Goal: Task Accomplishment & Management: Use online tool/utility

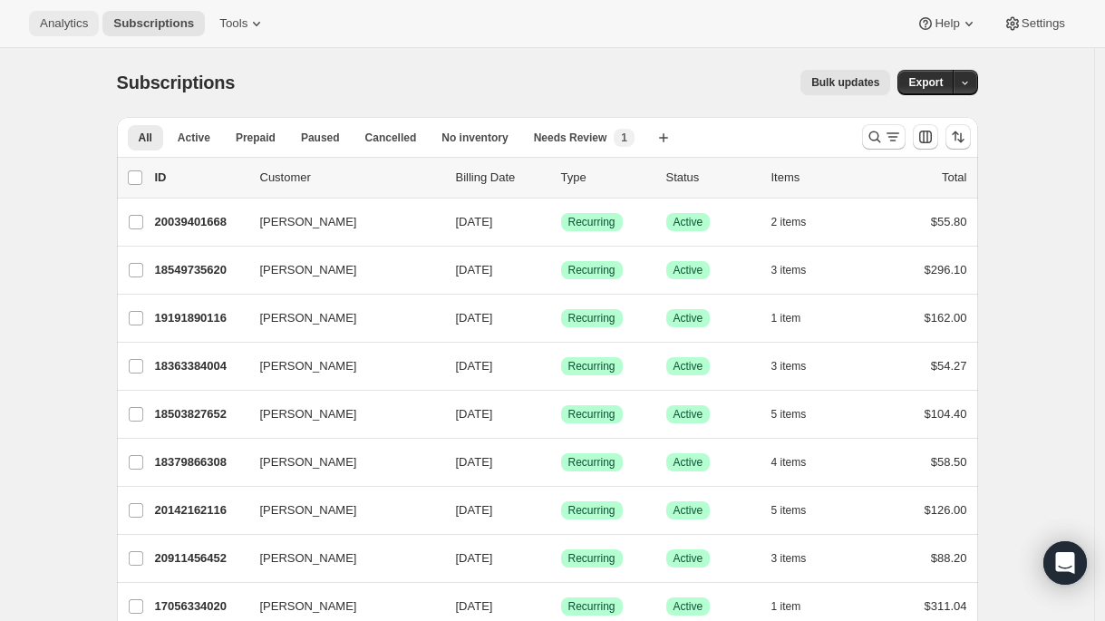
click at [73, 26] on span "Analytics" at bounding box center [64, 23] width 48 height 15
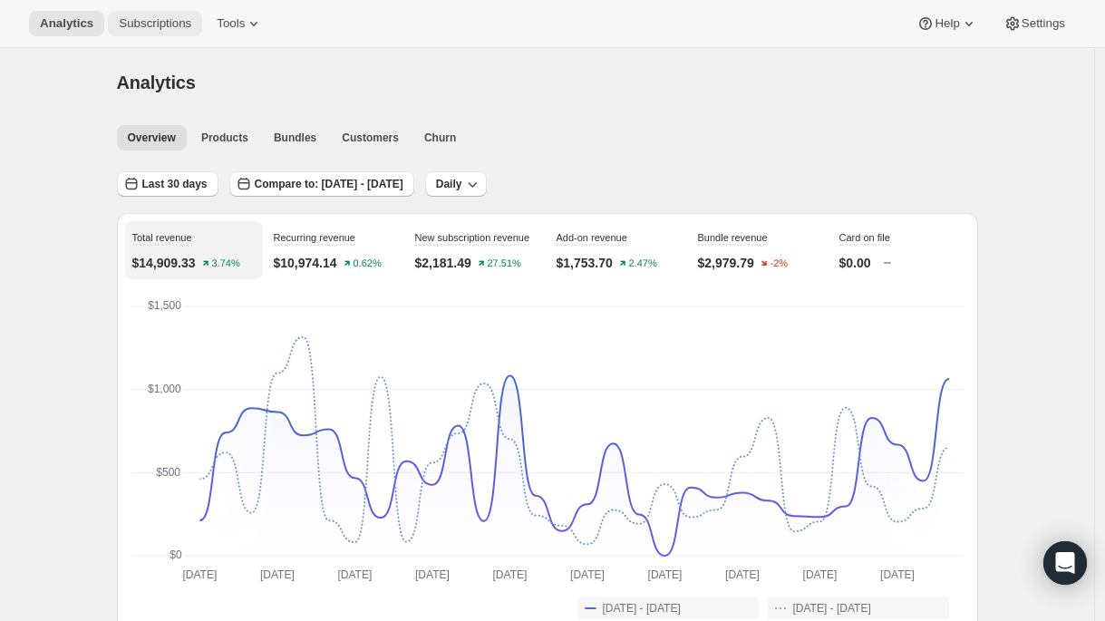
click at [166, 32] on button "Subscriptions" at bounding box center [155, 23] width 94 height 25
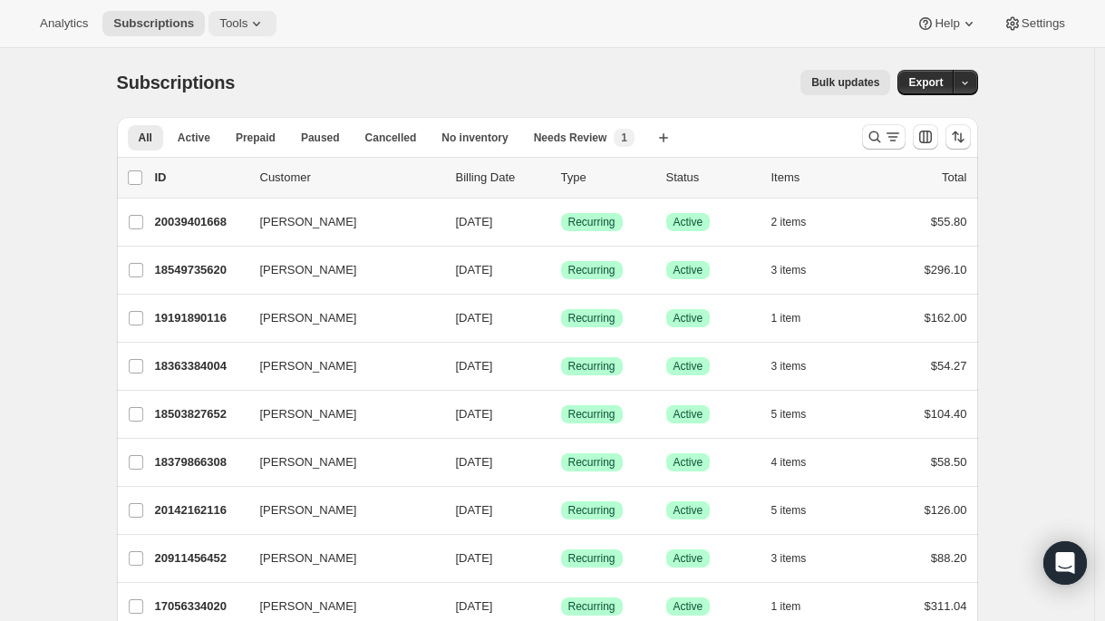
click at [246, 31] on button "Tools" at bounding box center [242, 23] width 68 height 25
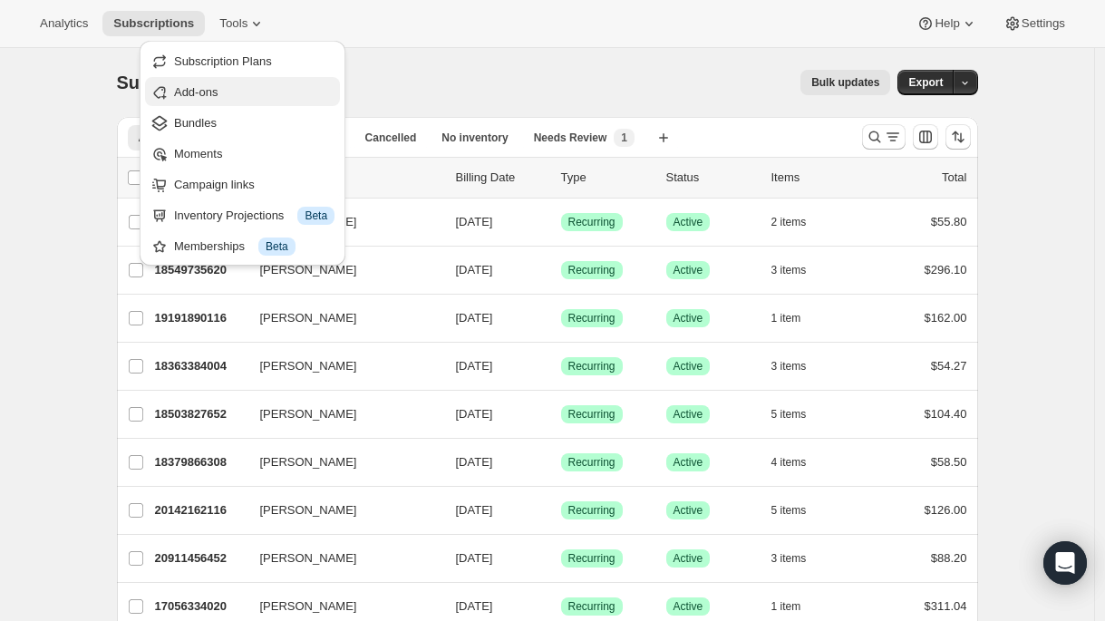
click at [206, 104] on button "Add-ons" at bounding box center [242, 91] width 195 height 29
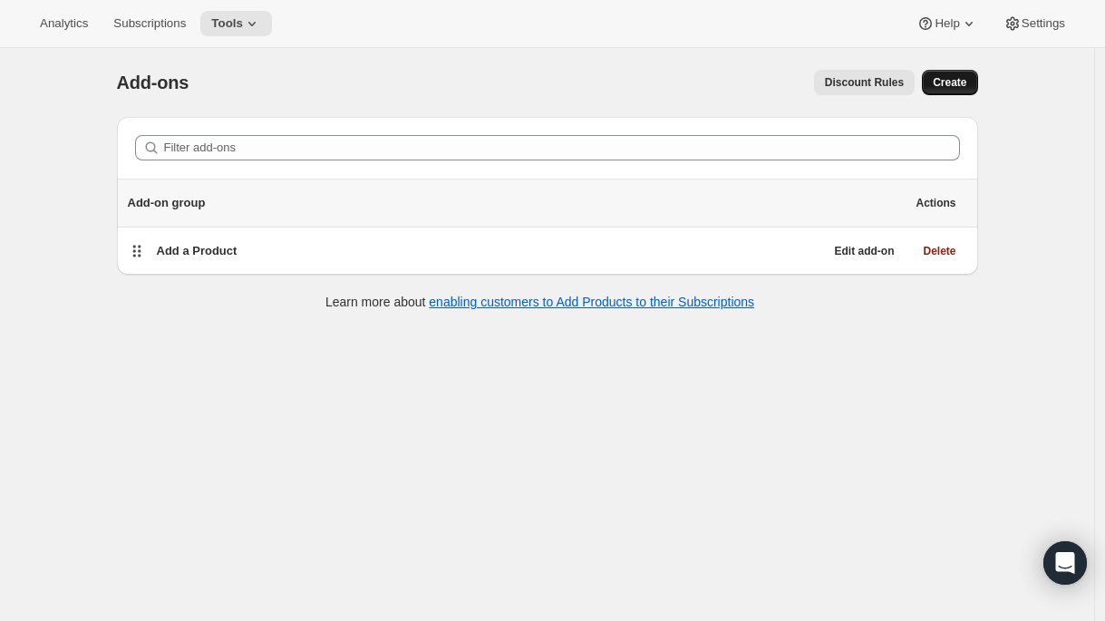
click at [956, 92] on button "Create" at bounding box center [949, 82] width 55 height 25
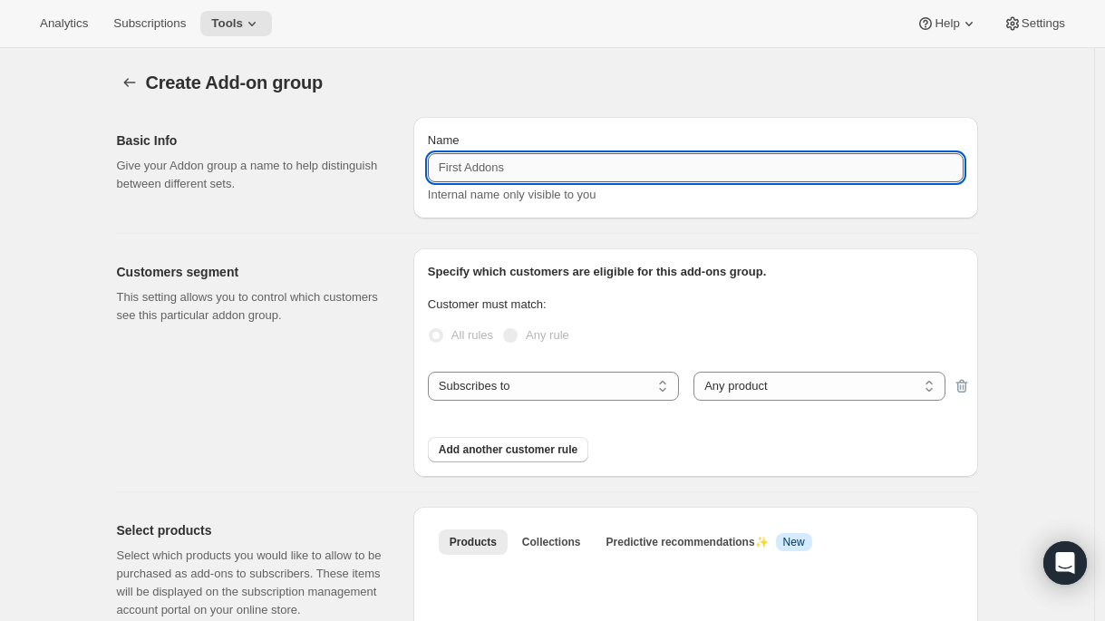
click at [475, 162] on input "Name" at bounding box center [696, 167] width 536 height 29
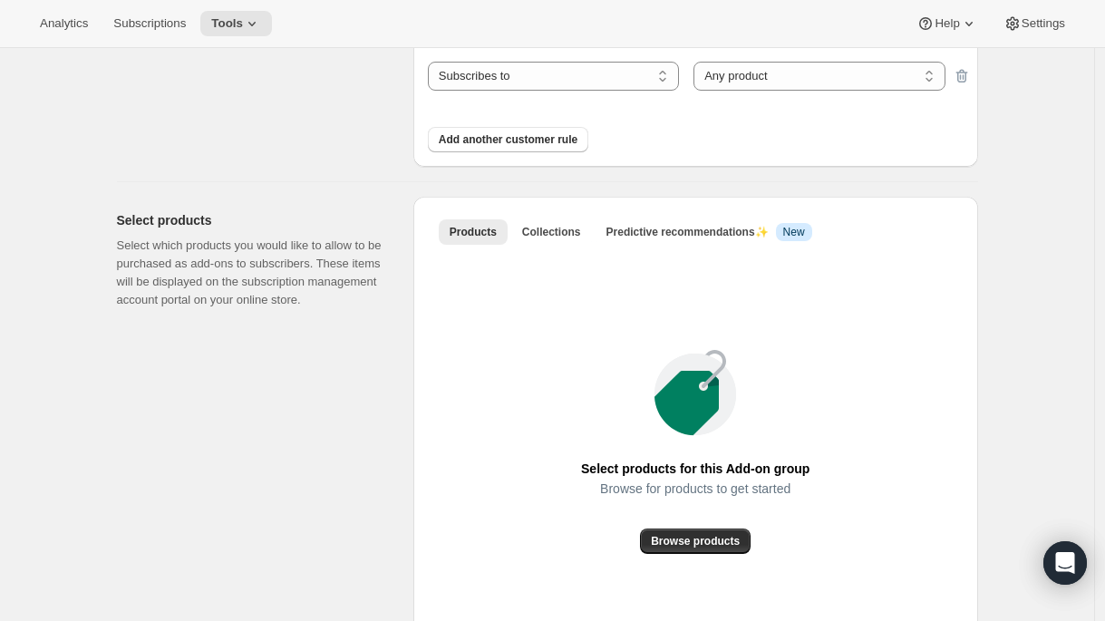
scroll to position [311, 0]
type input "Pouch 50%"
click at [715, 536] on span "Browse products" at bounding box center [695, 540] width 89 height 15
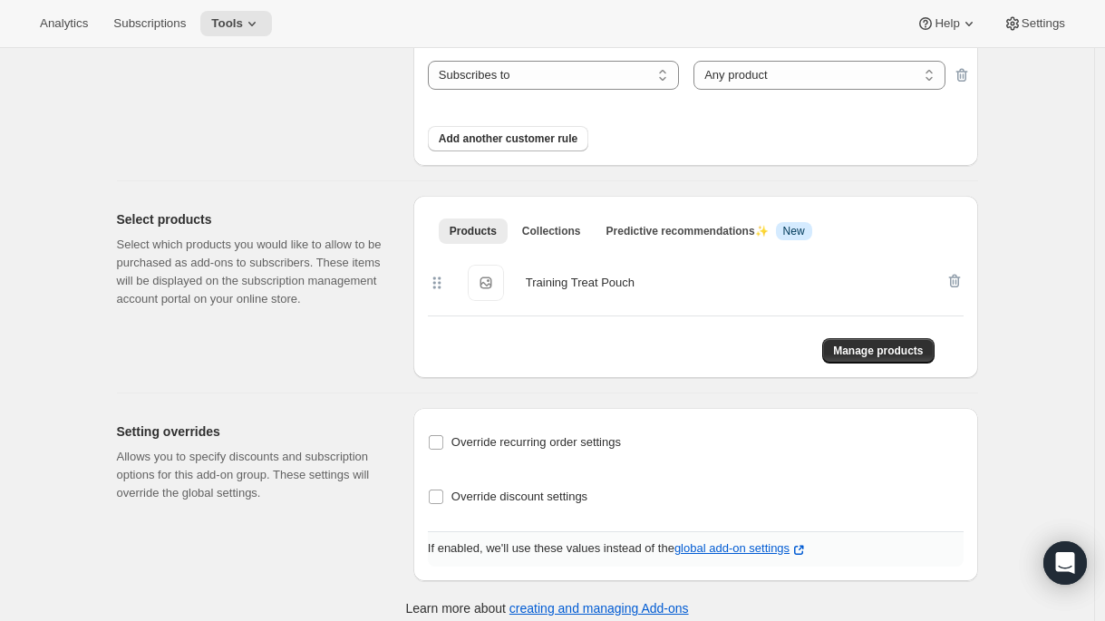
scroll to position [325, 0]
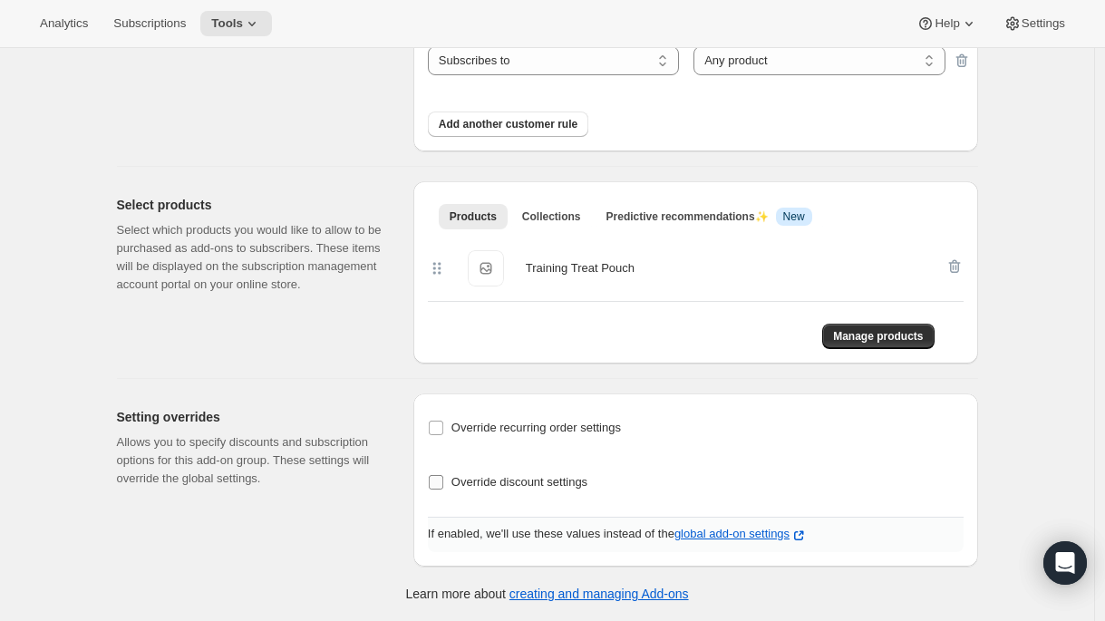
click at [556, 487] on span "Override discount settings" at bounding box center [519, 482] width 136 height 14
click at [443, 487] on input "Override discount settings" at bounding box center [436, 482] width 15 height 15
checkbox input "true"
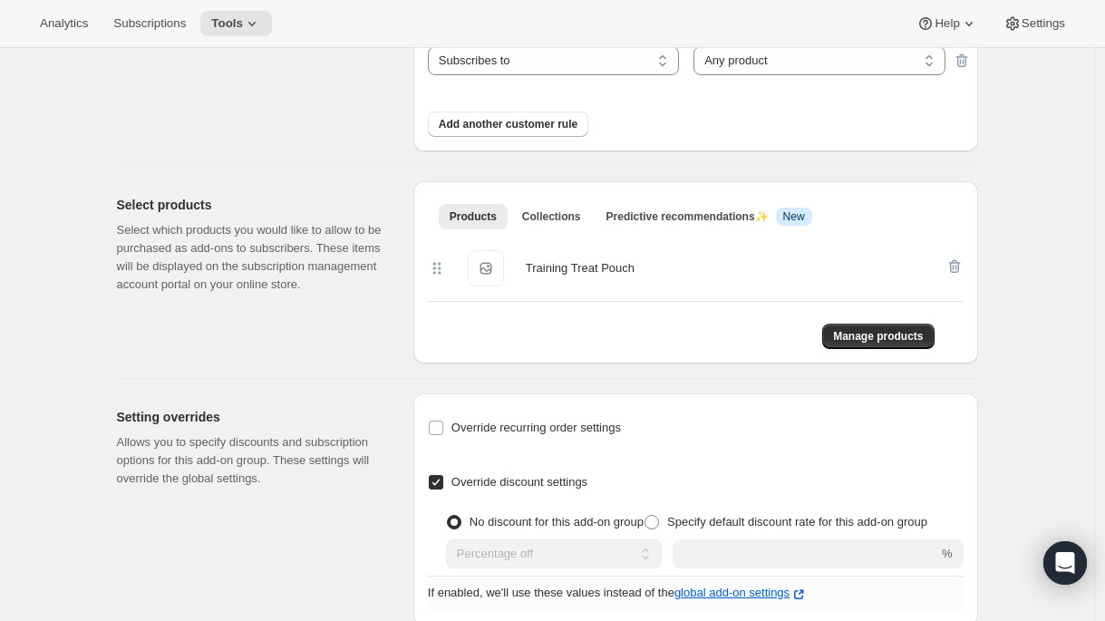
scroll to position [384, 0]
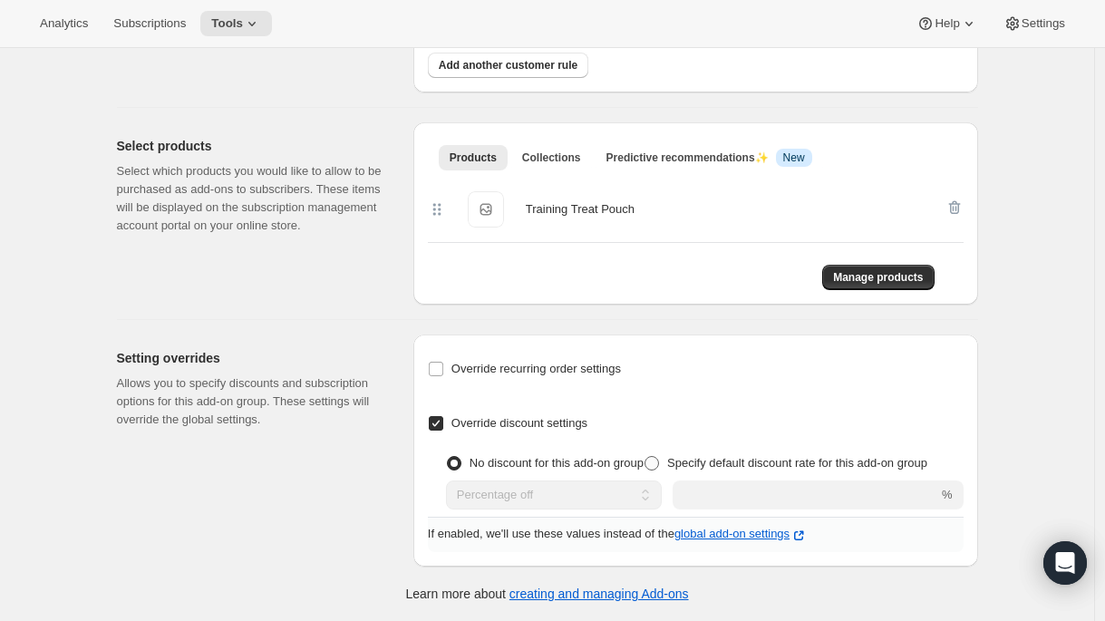
click at [728, 456] on span "Specify default discount rate for this add-on group" at bounding box center [797, 463] width 260 height 14
click at [645, 456] on input "Specify default discount rate for this add-on group" at bounding box center [644, 456] width 1 height 1
radio input "true"
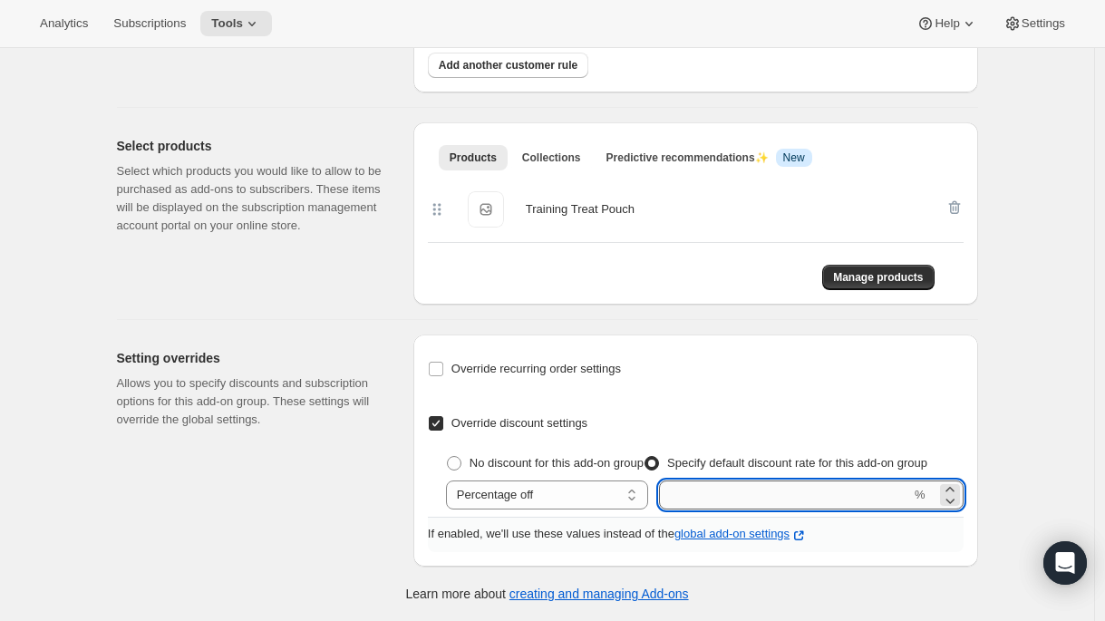
click at [755, 489] on input "integer" at bounding box center [785, 494] width 252 height 29
type input "50"
click at [1010, 405] on div "Create Add-on group. This page is ready Create Add-on group Basic Info Give you…" at bounding box center [547, 142] width 1094 height 957
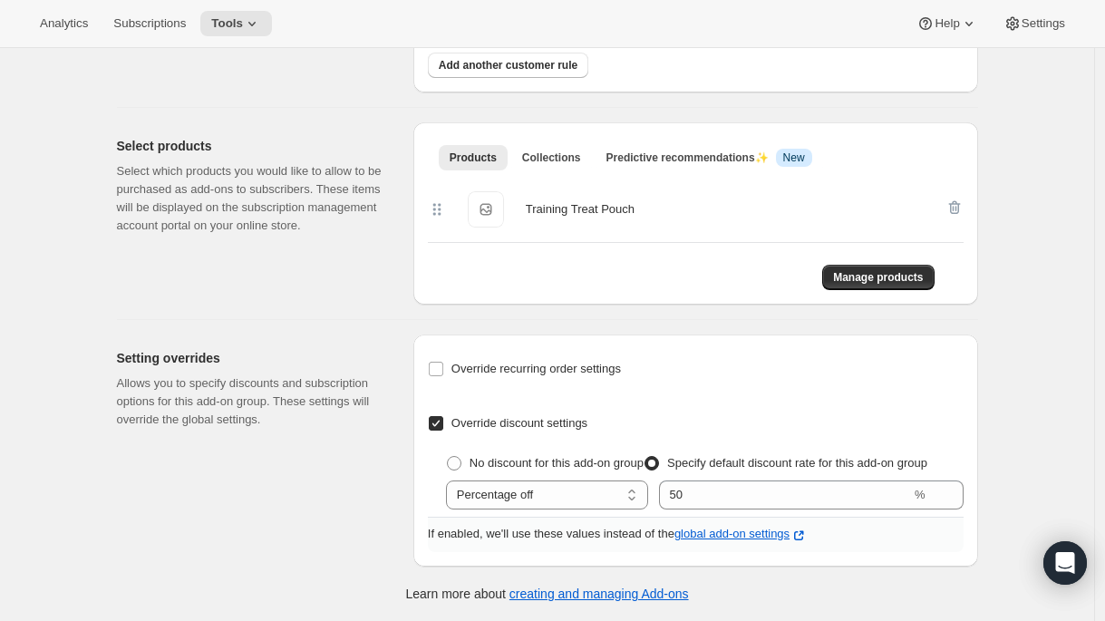
scroll to position [0, 0]
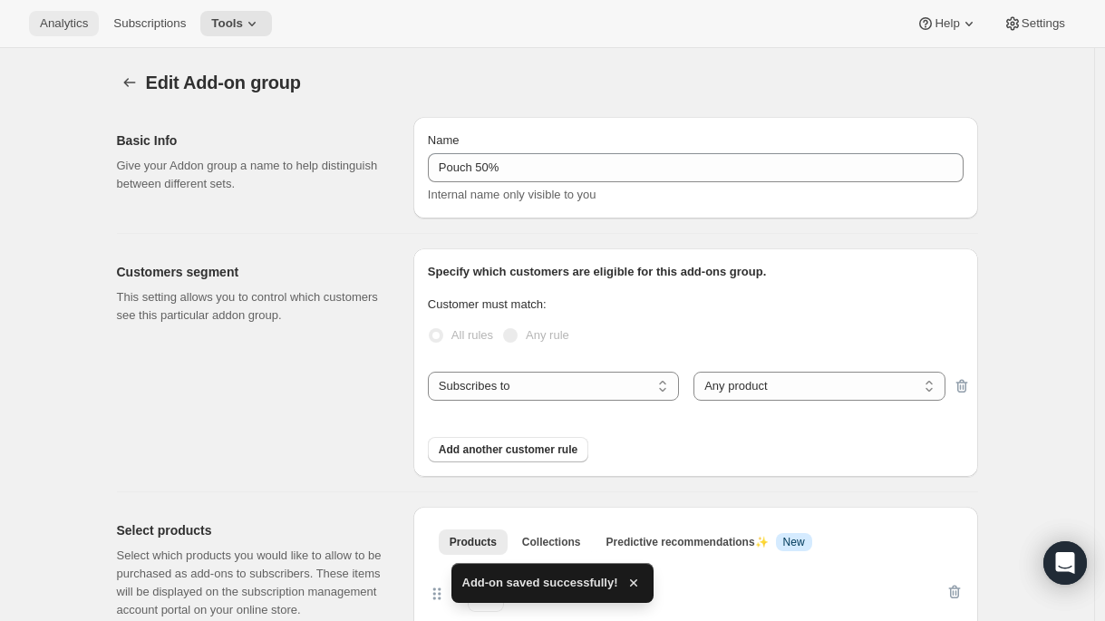
click at [51, 15] on button "Analytics" at bounding box center [64, 23] width 70 height 25
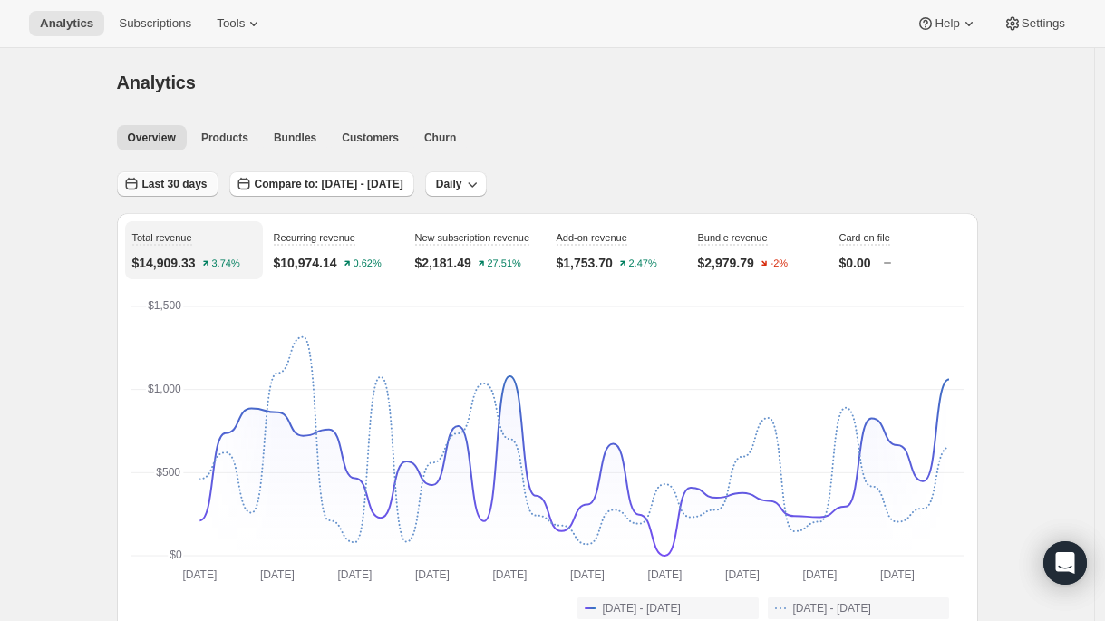
click at [208, 172] on button "Last 30 days" at bounding box center [168, 183] width 102 height 25
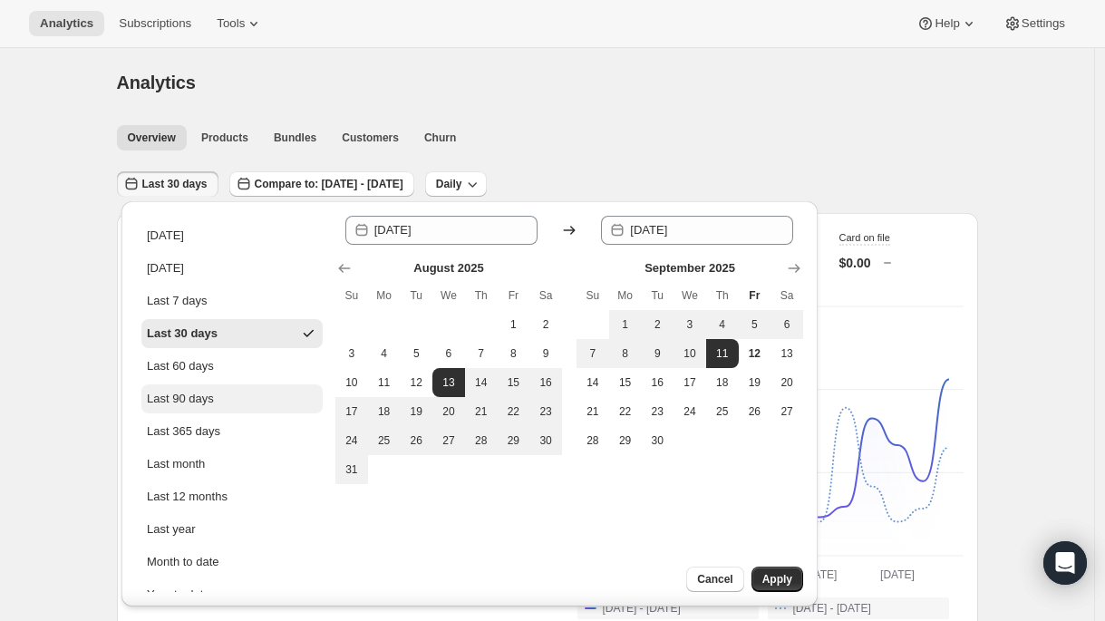
click at [220, 401] on button "Last 90 days" at bounding box center [231, 398] width 181 height 29
type input "[DATE]"
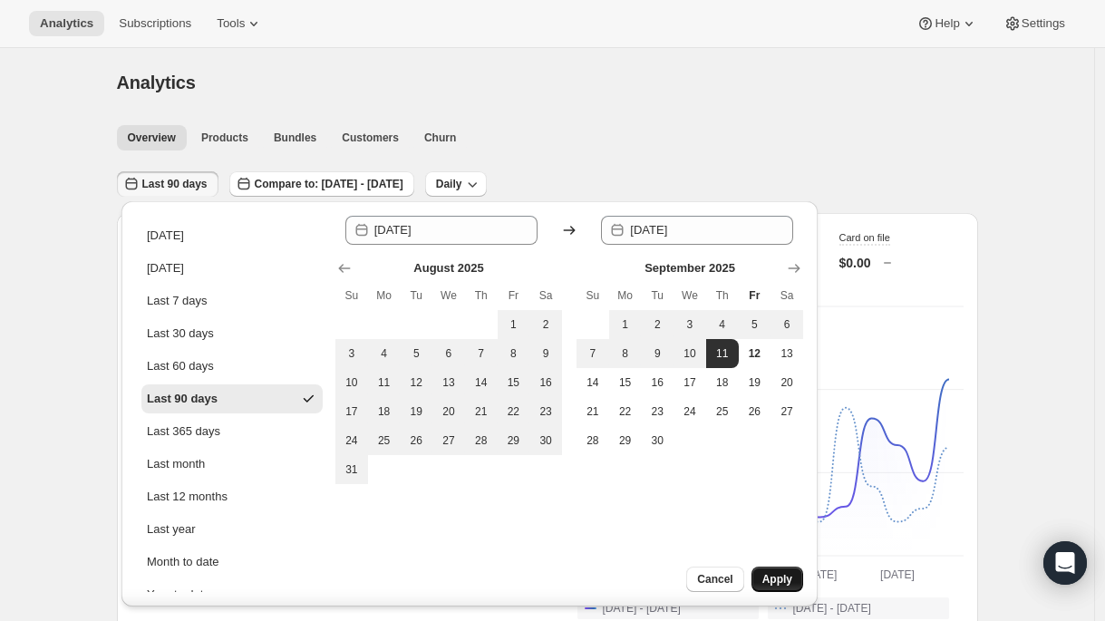
click at [782, 578] on span "Apply" at bounding box center [777, 579] width 30 height 15
